Goal: Task Accomplishment & Management: Manage account settings

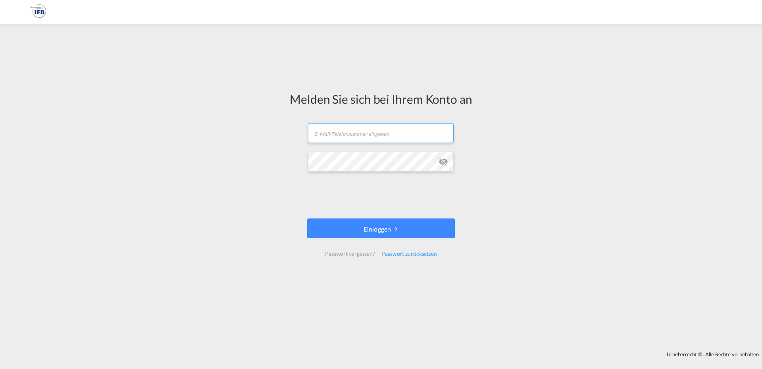
click at [335, 134] on input "text" at bounding box center [381, 133] width 146 height 20
type input "[EMAIL_ADDRESS][DOMAIN_NAME]"
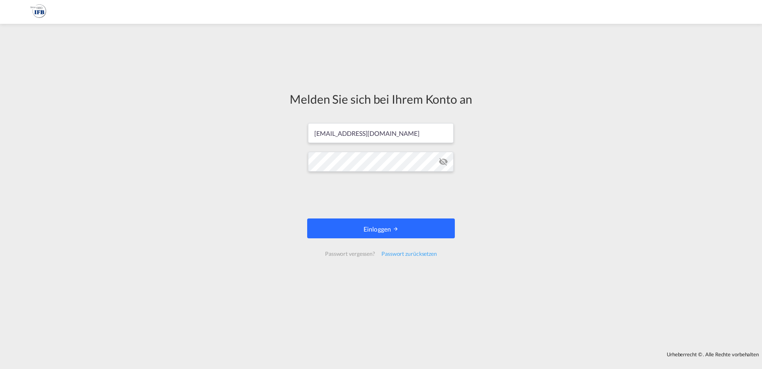
click at [376, 229] on font "Einloggen" at bounding box center [377, 229] width 27 height 8
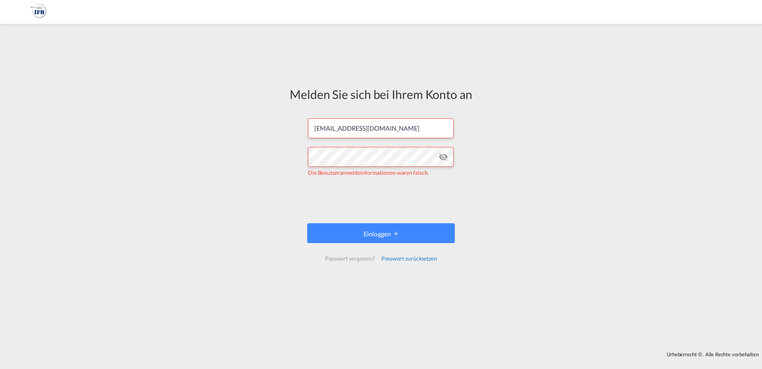
click at [396, 259] on font "Passwort zurücksetzen" at bounding box center [409, 258] width 56 height 7
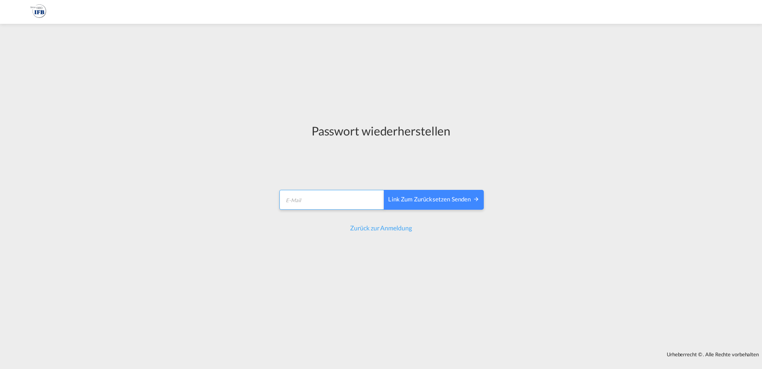
click at [306, 199] on input "email" at bounding box center [331, 200] width 105 height 20
type input "[EMAIL_ADDRESS][DOMAIN_NAME]"
click at [435, 200] on font "Link zum Zurücksetzen senden" at bounding box center [429, 198] width 83 height 7
